Goal: Information Seeking & Learning: Find specific fact

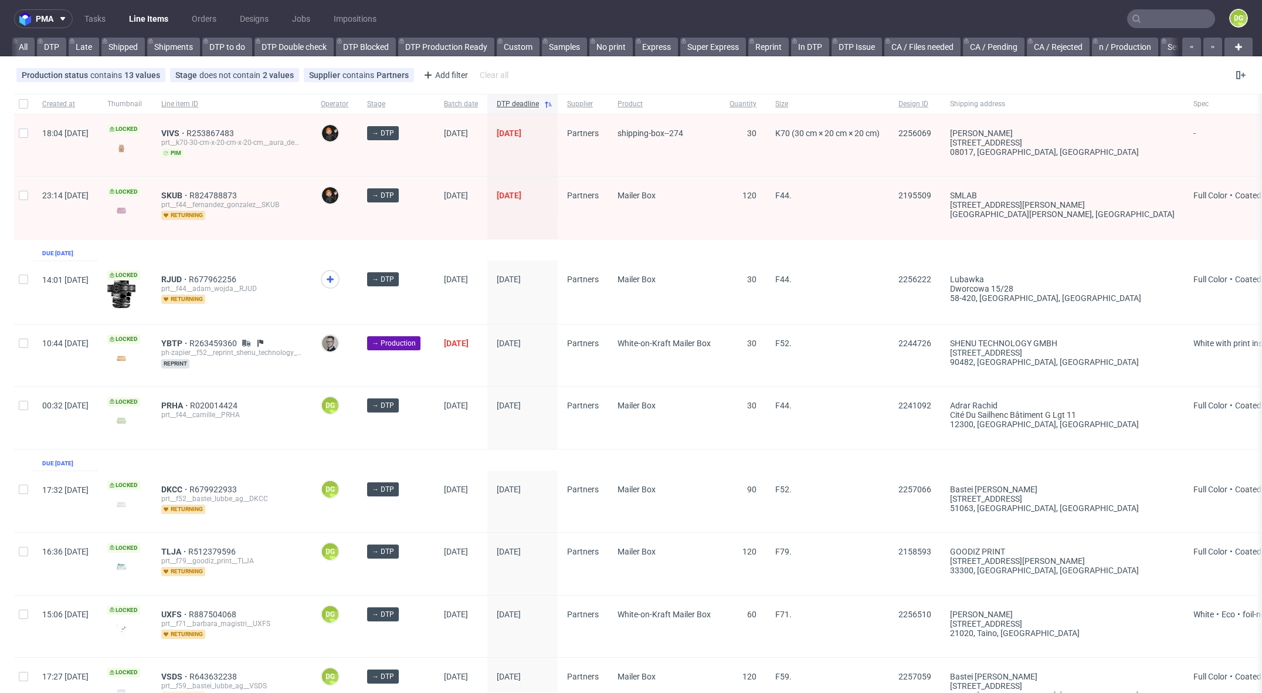
scroll to position [0, 986]
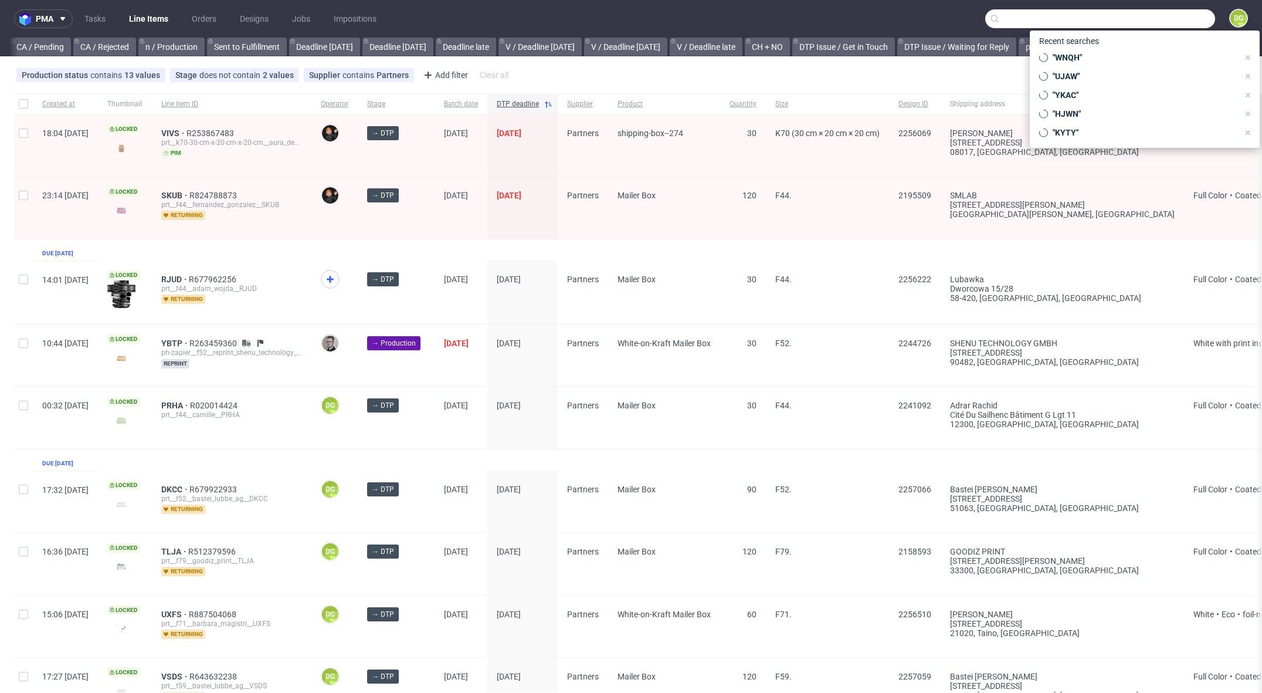
click at [1182, 13] on input "text" at bounding box center [1100, 18] width 230 height 19
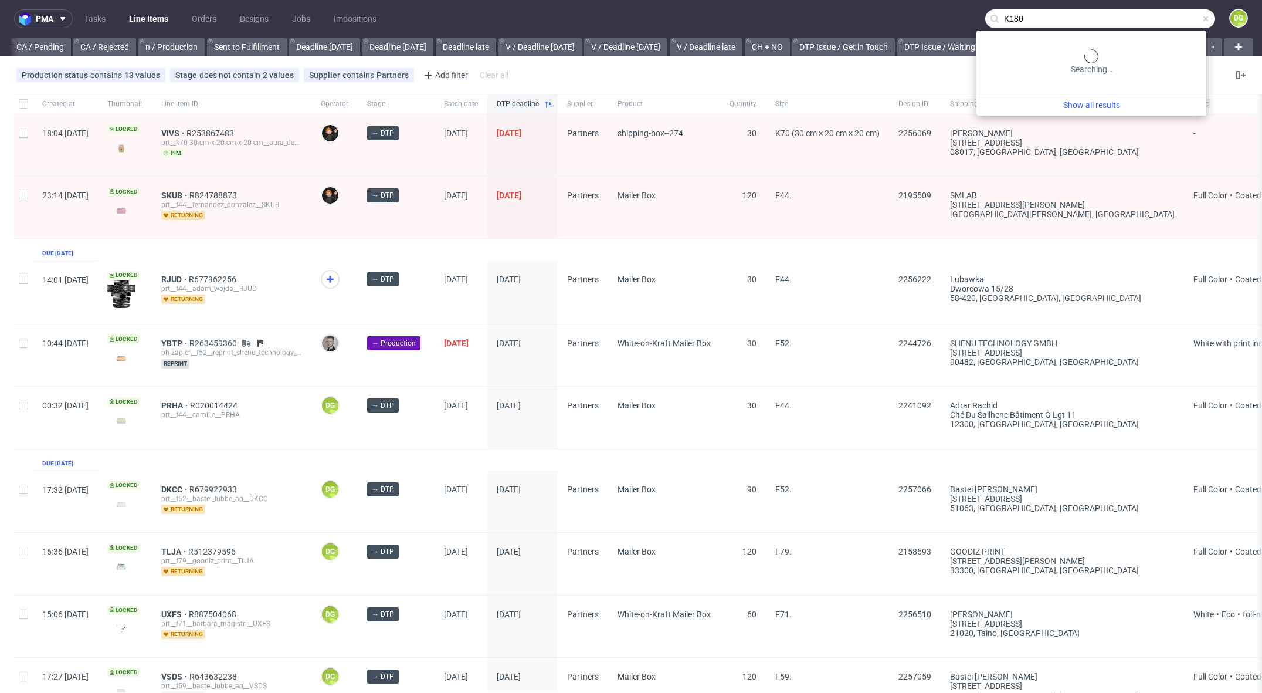
type input "K180"
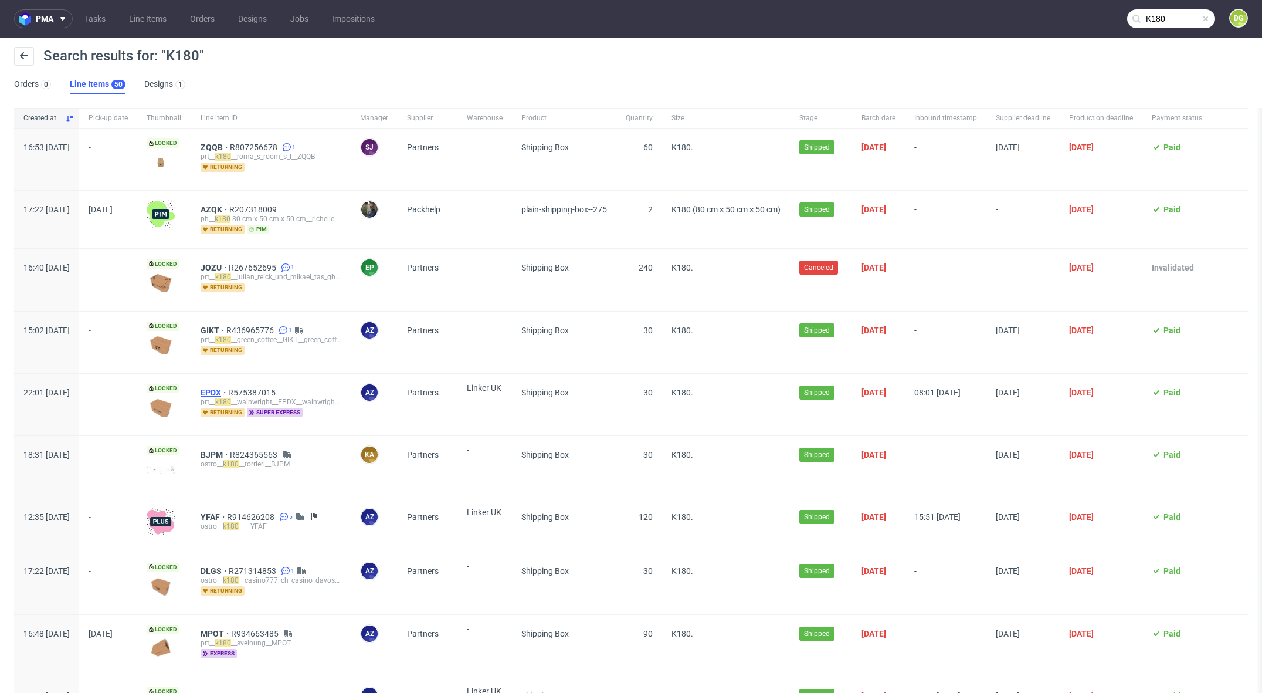
click at [228, 393] on span "EPDX" at bounding box center [215, 392] width 28 height 9
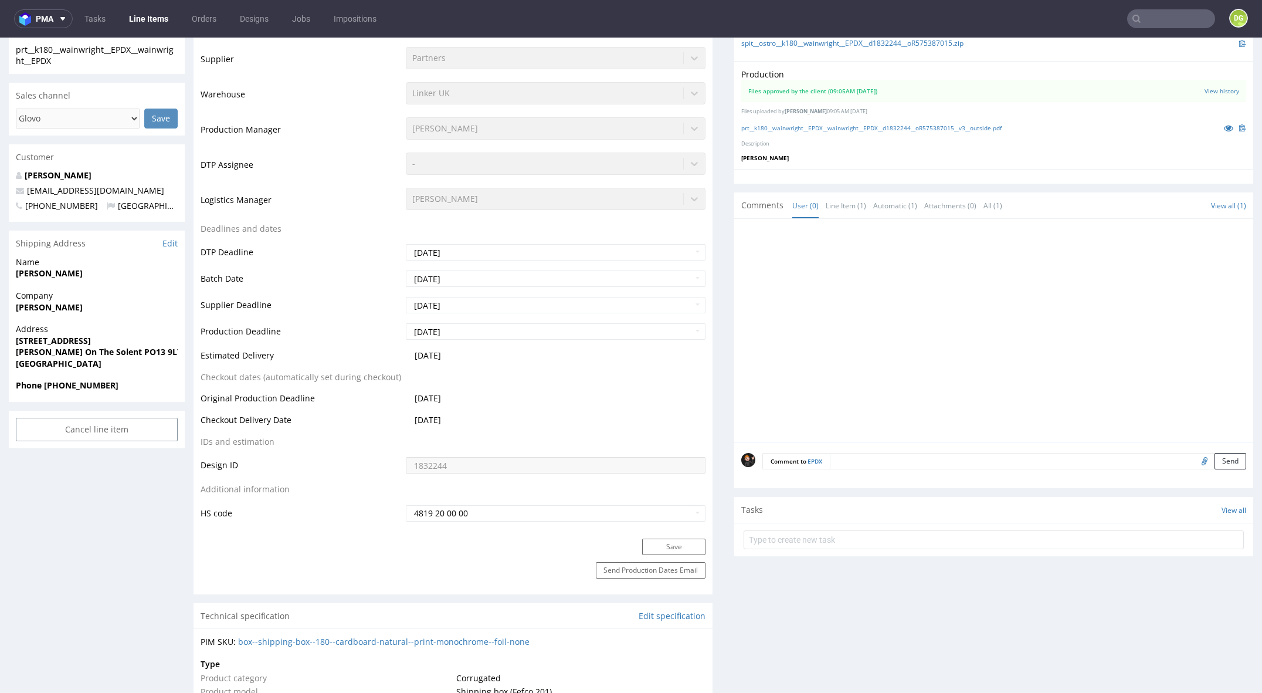
scroll to position [414, 0]
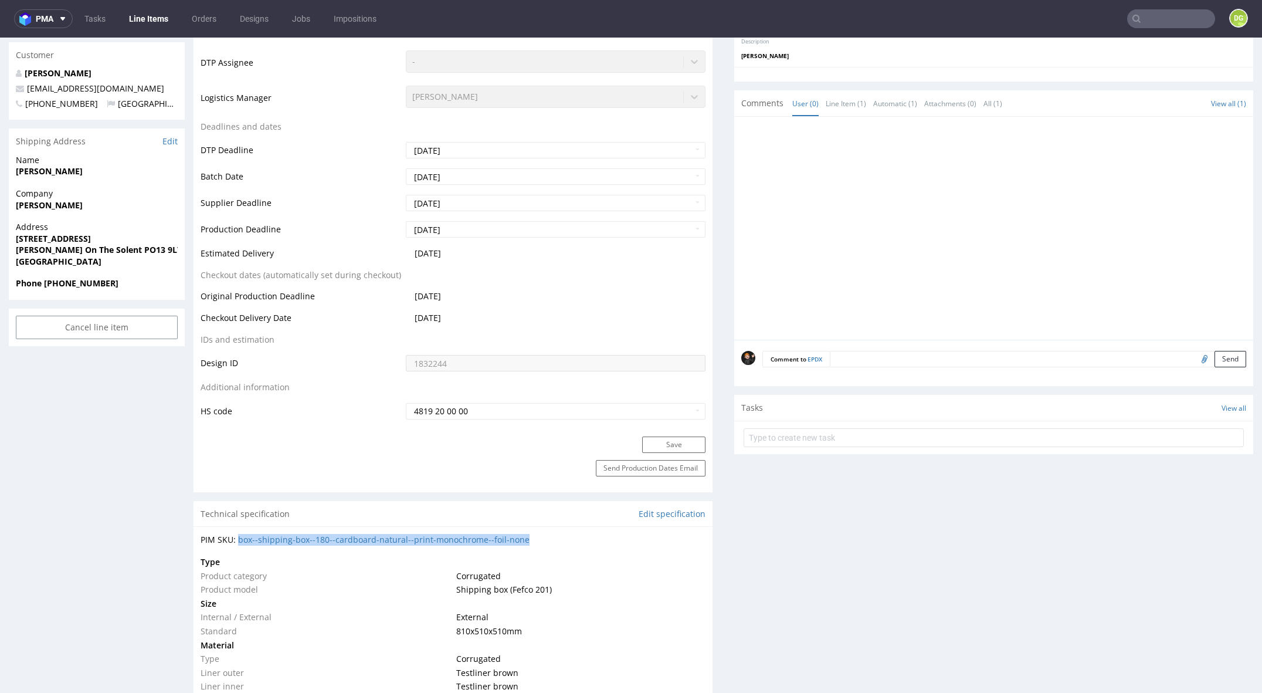
drag, startPoint x: 529, startPoint y: 535, endPoint x: 236, endPoint y: 532, distance: 292.7
click at [236, 534] on div "PIM SKU: box--shipping-box--180--cardboard-natural--print-monochrome--foil-none" at bounding box center [453, 540] width 505 height 12
copy div "box--shipping-box--180--cardboard-natural--print-monochrome--foil-none"
